Goal: Complete application form: Complete application form

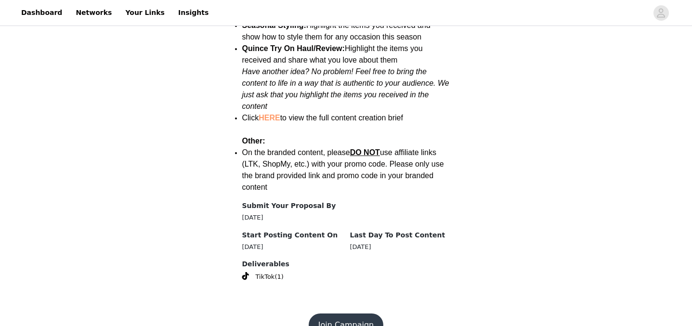
scroll to position [1282, 0]
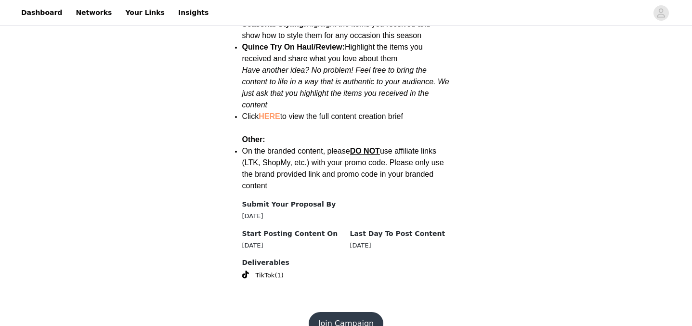
click at [347, 312] on button "Join Campaign" at bounding box center [346, 323] width 75 height 23
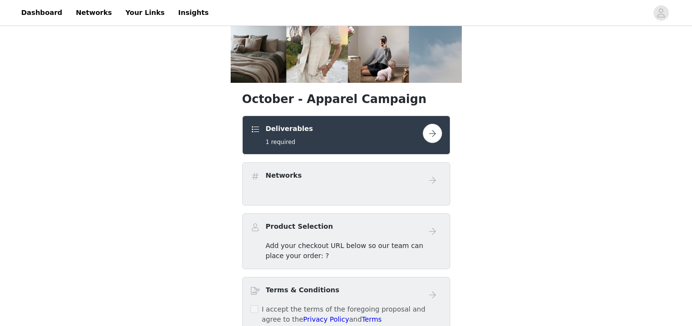
scroll to position [119, 0]
click at [316, 184] on div "Networks" at bounding box center [337, 177] width 172 height 14
click at [429, 132] on button "button" at bounding box center [432, 132] width 19 height 19
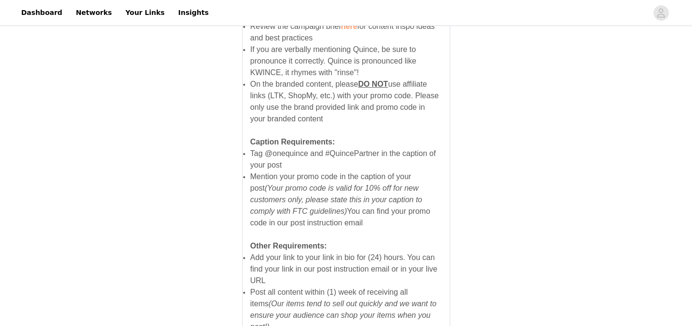
scroll to position [712, 0]
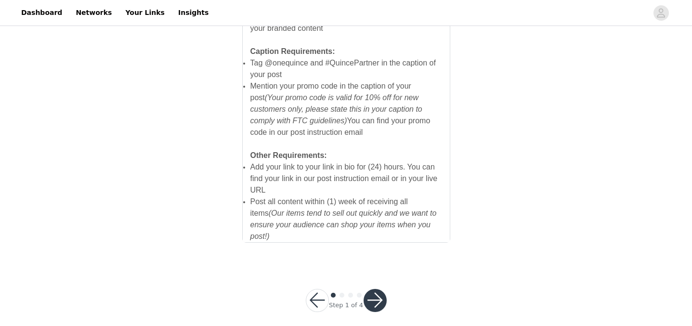
click at [380, 290] on button "button" at bounding box center [375, 300] width 23 height 23
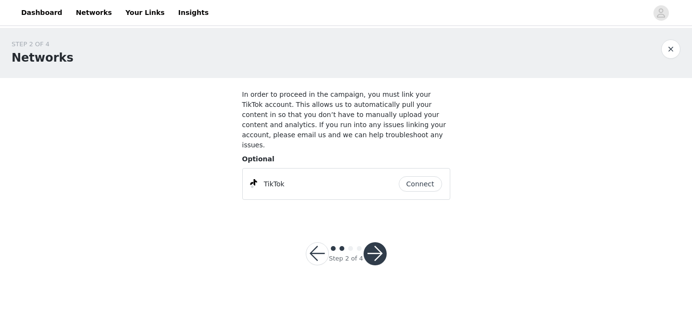
click at [416, 176] on button "Connect" at bounding box center [420, 183] width 43 height 15
click at [371, 244] on button "button" at bounding box center [375, 253] width 23 height 23
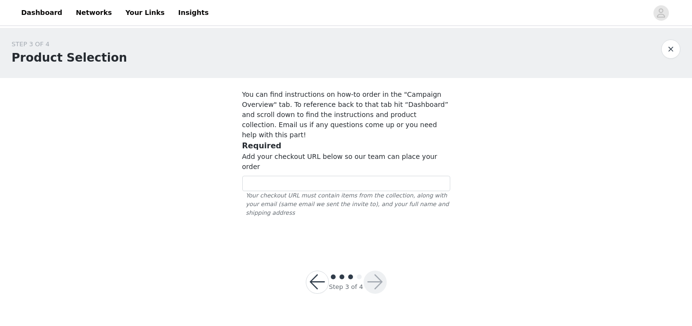
click at [315, 271] on button "button" at bounding box center [317, 282] width 23 height 23
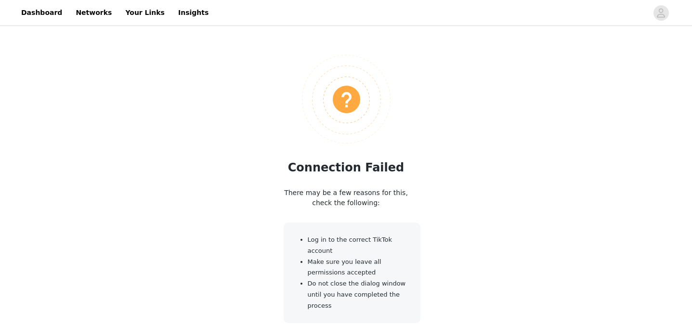
scroll to position [118, 0]
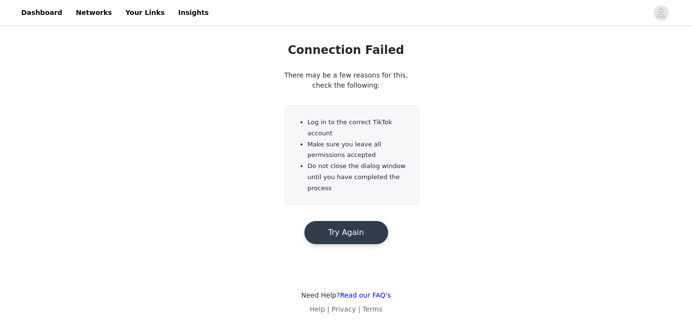
click at [342, 223] on button "Try Again" at bounding box center [346, 232] width 84 height 23
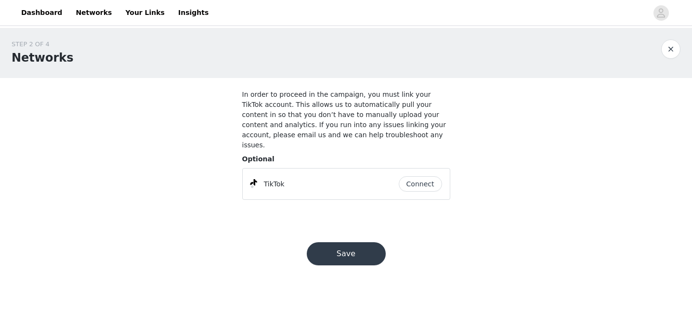
click at [673, 44] on button "button" at bounding box center [670, 49] width 19 height 19
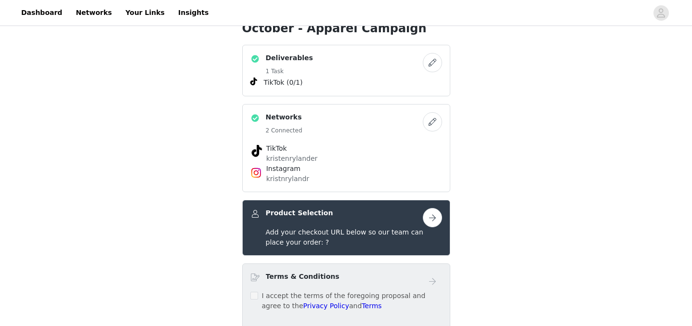
scroll to position [185, 0]
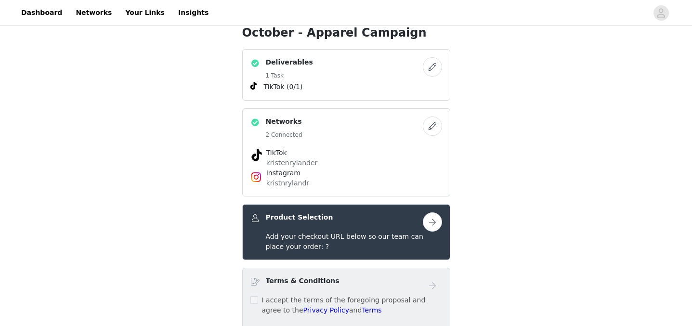
click at [429, 66] on button "button" at bounding box center [432, 66] width 19 height 19
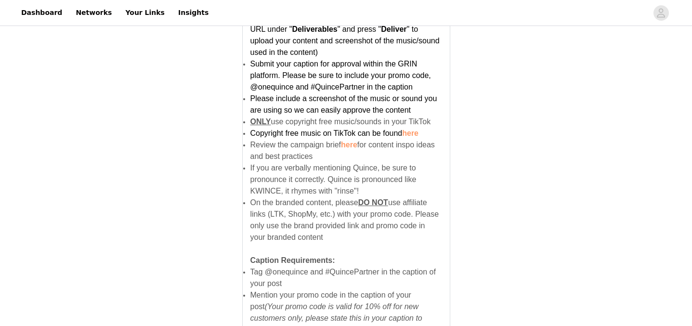
scroll to position [712, 0]
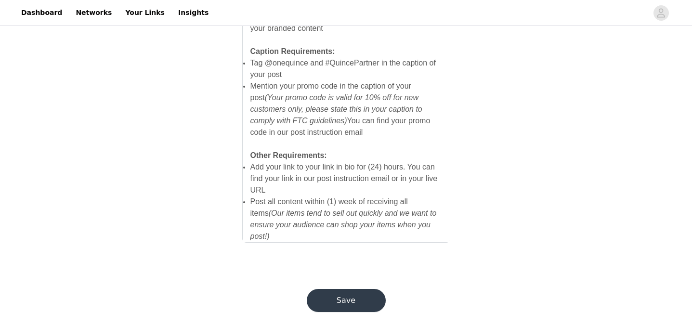
click at [350, 295] on button "Save" at bounding box center [346, 300] width 79 height 23
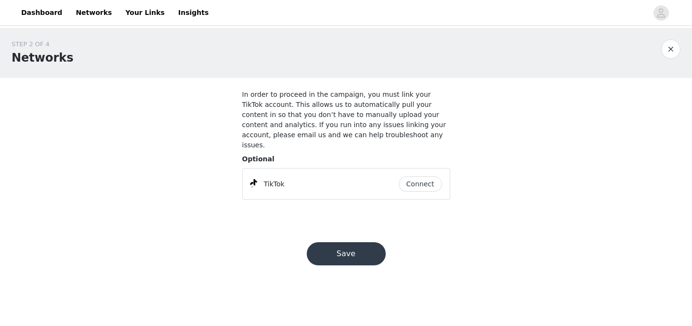
click at [332, 251] on button "Save" at bounding box center [346, 253] width 79 height 23
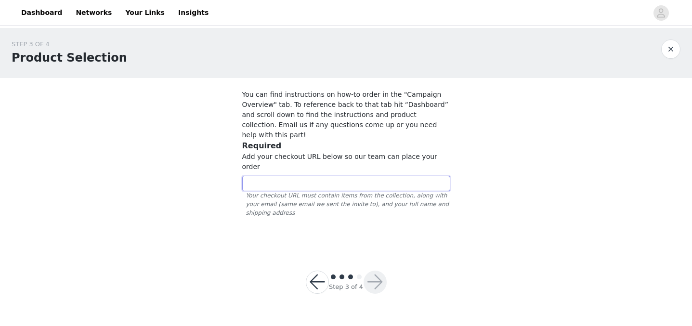
click at [318, 176] on input "text" at bounding box center [346, 183] width 208 height 15
paste input "[URL][DOMAIN_NAME]"
type input "[URL][DOMAIN_NAME]"
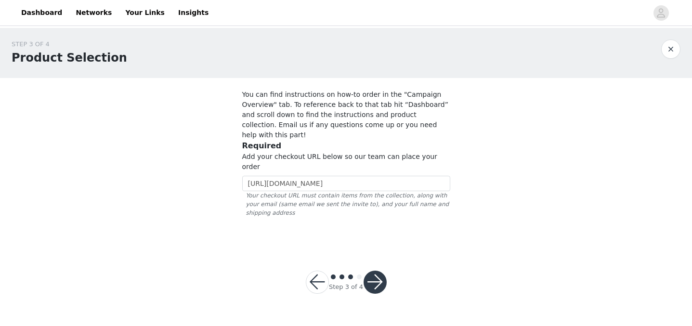
click at [373, 271] on button "button" at bounding box center [375, 282] width 23 height 23
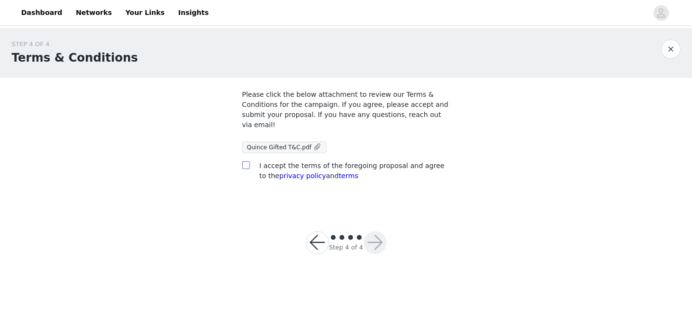
click at [247, 167] on input "checkbox" at bounding box center [245, 164] width 7 height 7
checkbox input "true"
click at [373, 243] on button "button" at bounding box center [375, 242] width 23 height 23
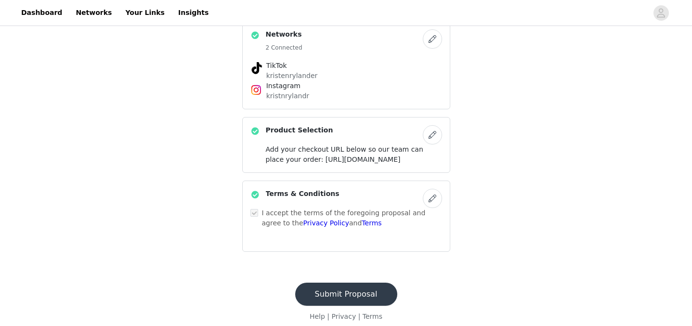
scroll to position [311, 0]
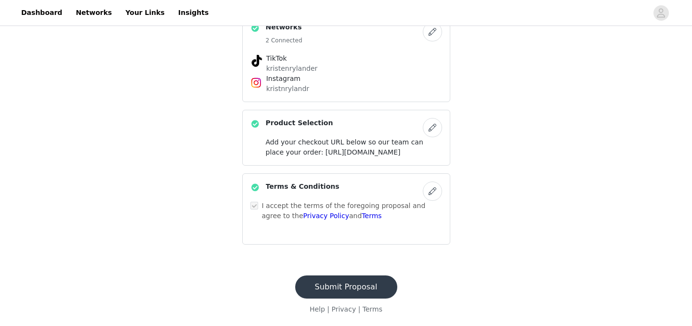
click at [355, 290] on button "Submit Proposal" at bounding box center [346, 287] width 102 height 23
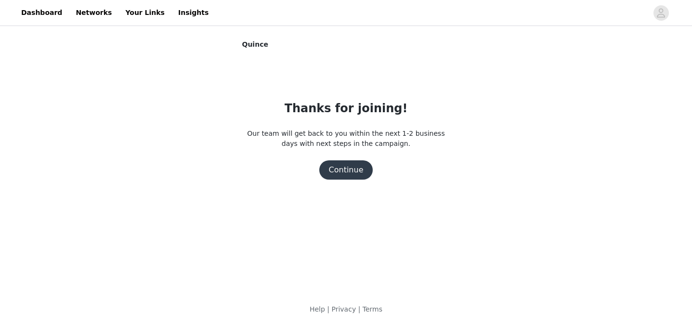
scroll to position [0, 0]
